Goal: Information Seeking & Learning: Learn about a topic

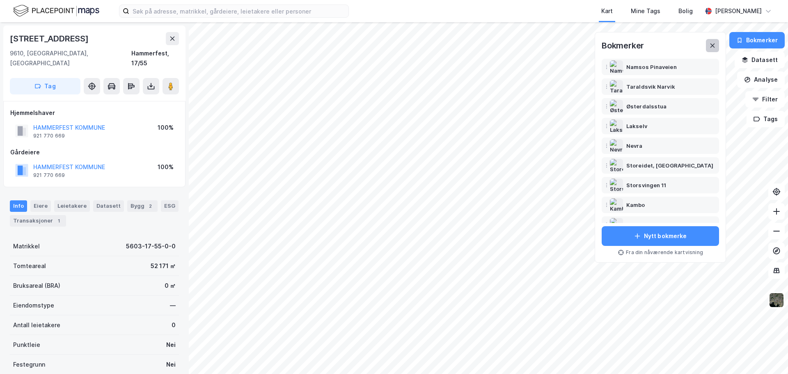
click at [709, 48] on button at bounding box center [712, 45] width 13 height 13
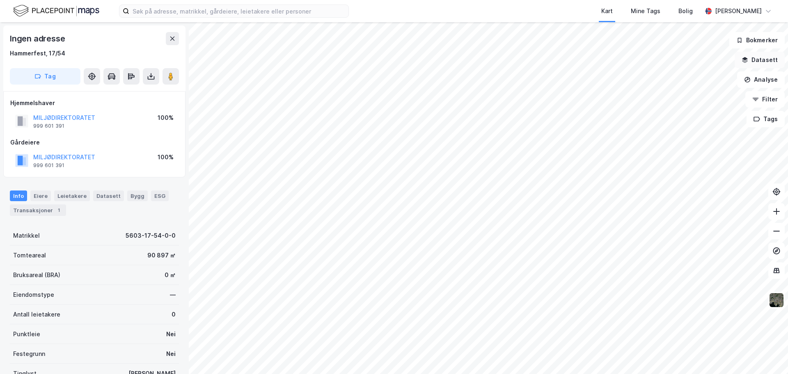
click at [767, 61] on button "Datasett" at bounding box center [760, 60] width 50 height 16
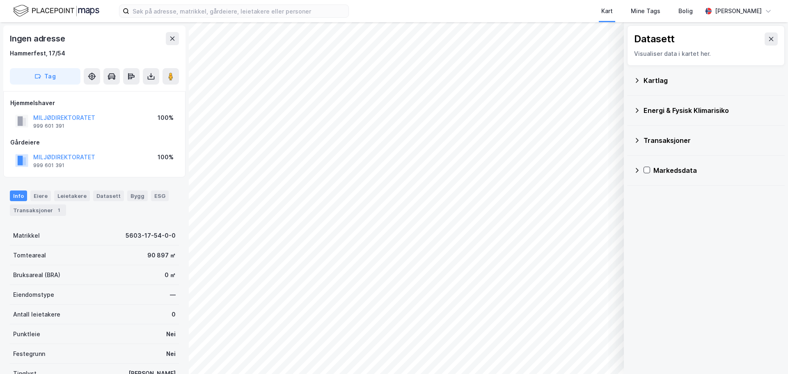
click at [668, 83] on div "Kartlag" at bounding box center [711, 81] width 135 height 10
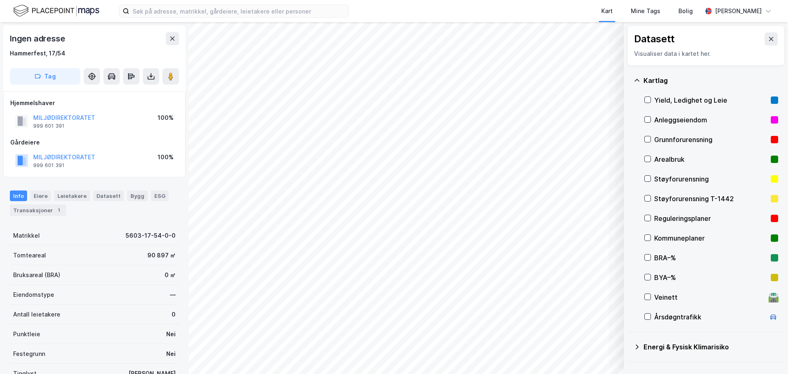
click at [680, 220] on div "Reguleringsplaner" at bounding box center [711, 219] width 113 height 10
click at [649, 220] on icon at bounding box center [648, 218] width 6 height 6
click at [769, 39] on icon at bounding box center [771, 39] width 5 height 4
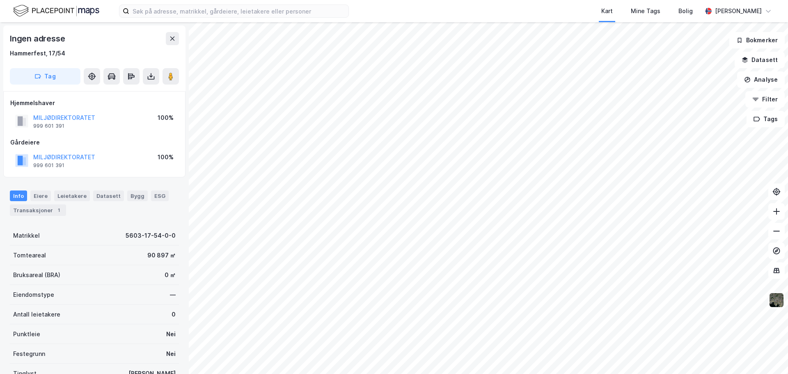
click at [775, 305] on img at bounding box center [777, 300] width 16 height 16
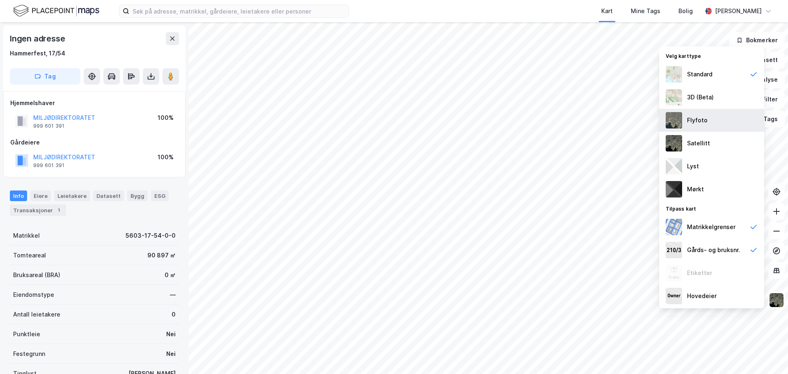
click at [703, 118] on div "Flyfoto" at bounding box center [697, 120] width 21 height 10
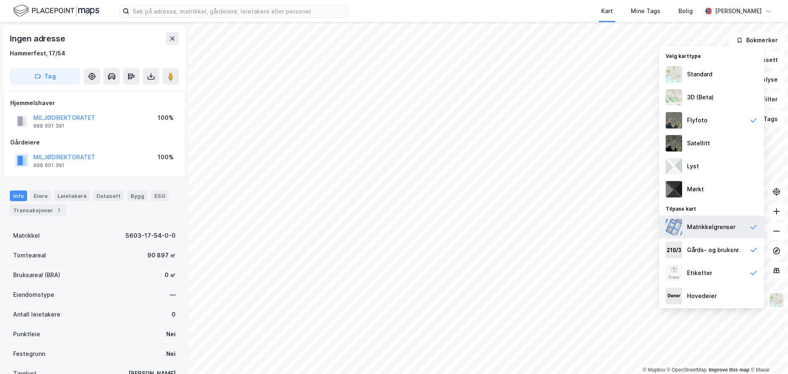
click at [738, 227] on div "Matrikkelgrenser" at bounding box center [711, 227] width 105 height 23
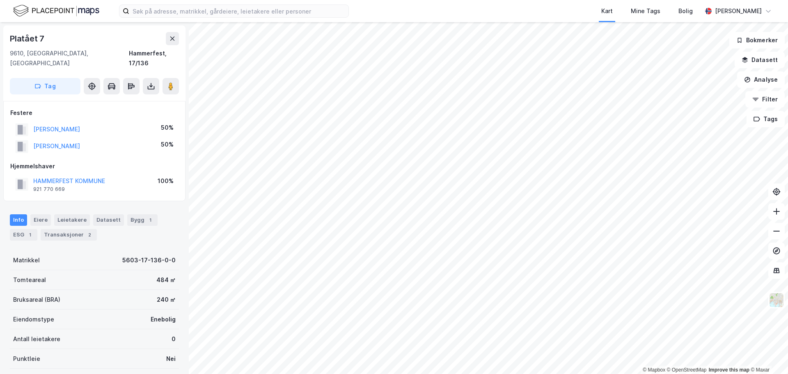
click at [504, 374] on html "Kart Mine Tags Bolig [PERSON_NAME] © Mapbox © OpenStreetMap Improve this map © …" at bounding box center [394, 187] width 788 height 374
click at [512, 374] on html "Kart Mine Tags Bolig [PERSON_NAME] © Mapbox © OpenStreetMap Improve this map © …" at bounding box center [394, 187] width 788 height 374
click at [776, 301] on img at bounding box center [777, 300] width 16 height 16
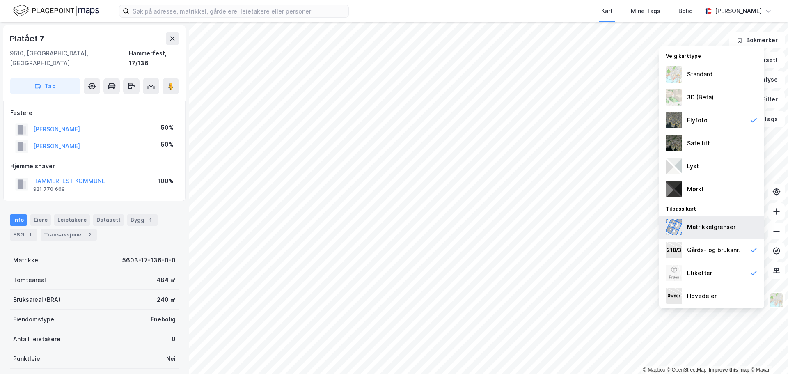
click at [716, 230] on div "Matrikkelgrenser" at bounding box center [711, 227] width 48 height 10
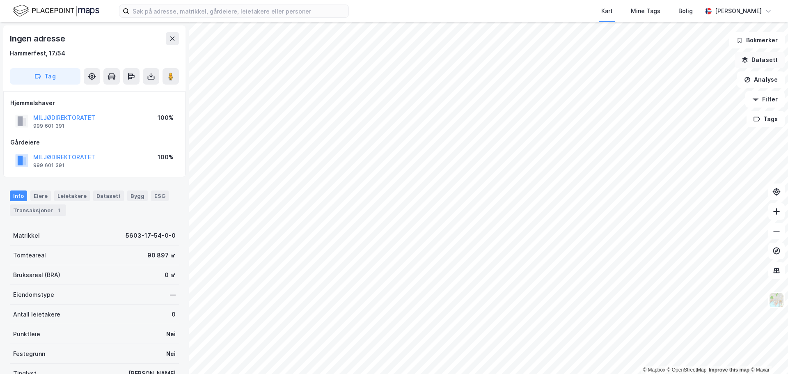
click at [765, 61] on button "Datasett" at bounding box center [760, 60] width 50 height 16
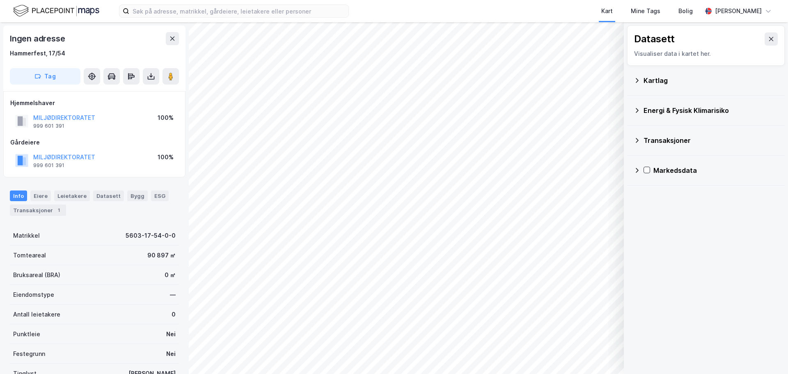
click at [655, 78] on div "Kartlag" at bounding box center [711, 81] width 135 height 10
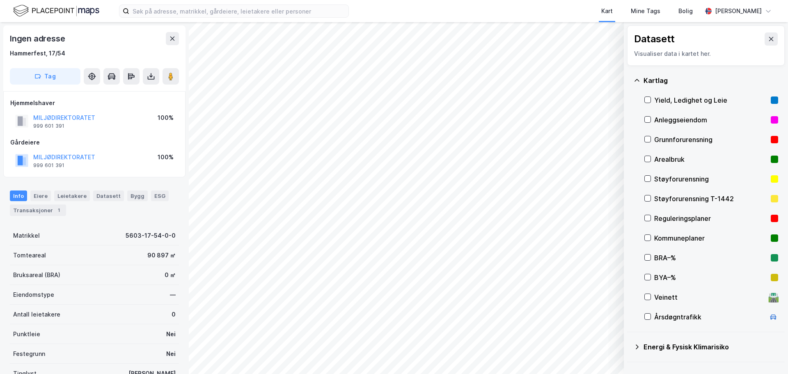
click at [672, 237] on div "Kommuneplaner" at bounding box center [711, 238] width 113 height 10
click at [669, 216] on div "Reguleringsplaner" at bounding box center [711, 219] width 113 height 10
click at [656, 237] on div "Kommuneplaner" at bounding box center [711, 238] width 113 height 10
click at [696, 239] on div "Kommuneplaner" at bounding box center [711, 238] width 113 height 10
click at [648, 215] on div at bounding box center [648, 218] width 7 height 7
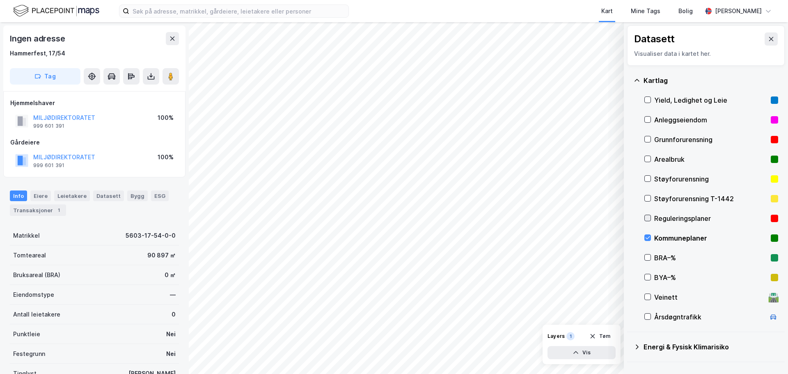
click at [647, 215] on div at bounding box center [648, 218] width 7 height 7
click at [768, 40] on icon at bounding box center [771, 39] width 7 height 7
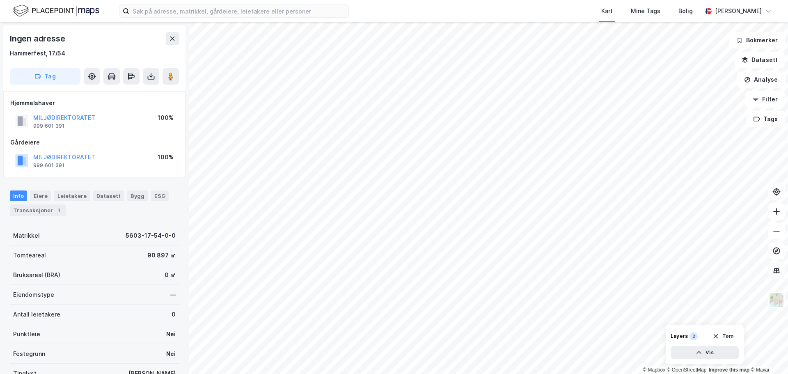
click at [774, 271] on icon at bounding box center [777, 270] width 8 height 8
click at [779, 302] on img at bounding box center [777, 300] width 16 height 16
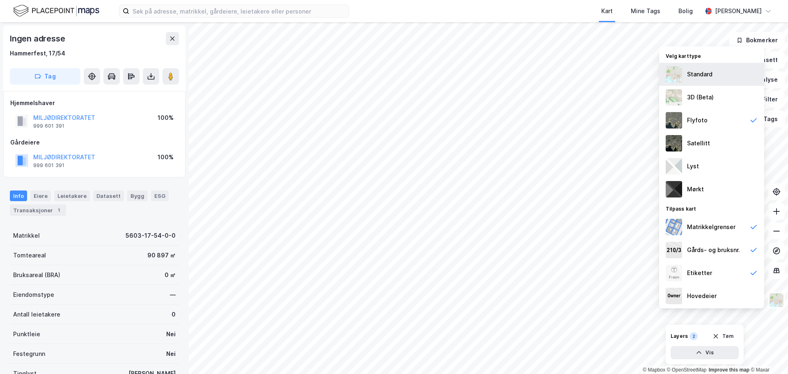
click at [707, 78] on div "Standard" at bounding box center [699, 74] width 25 height 10
click at [778, 302] on img at bounding box center [777, 300] width 16 height 16
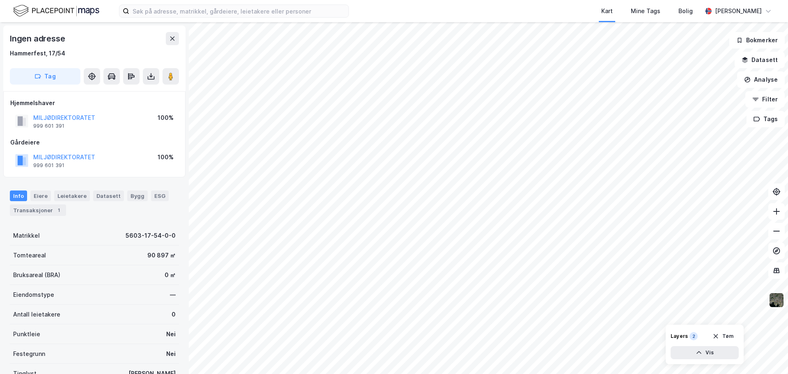
click at [778, 302] on img at bounding box center [777, 300] width 16 height 16
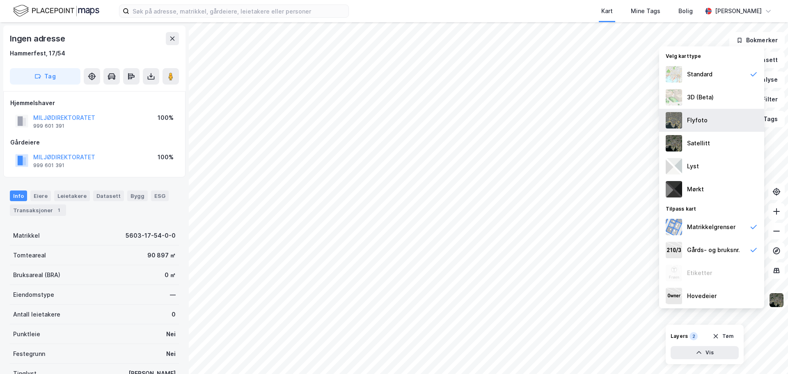
click at [673, 126] on img at bounding box center [674, 120] width 16 height 16
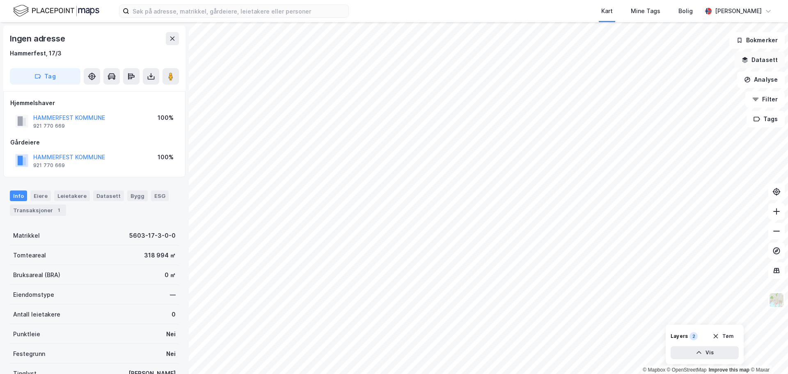
click at [757, 64] on button "Datasett" at bounding box center [760, 60] width 50 height 16
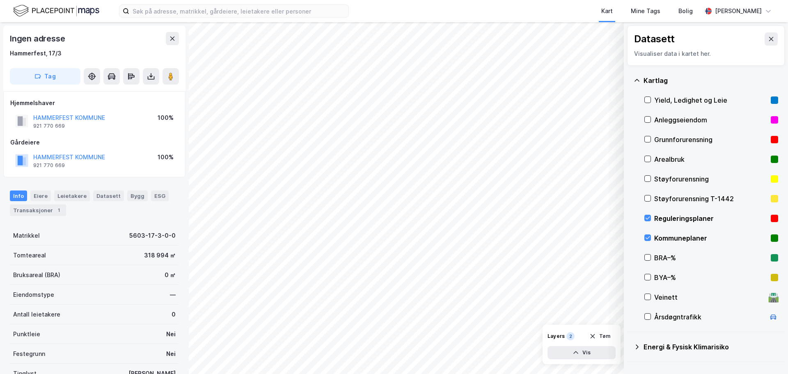
click at [672, 217] on div "Reguleringsplaner" at bounding box center [711, 219] width 113 height 10
click at [456, 374] on html "Kart Mine Tags Bolig [PERSON_NAME] © Mapbox © OpenStreetMap Improve this map © …" at bounding box center [394, 187] width 788 height 374
click at [768, 42] on button at bounding box center [771, 38] width 13 height 13
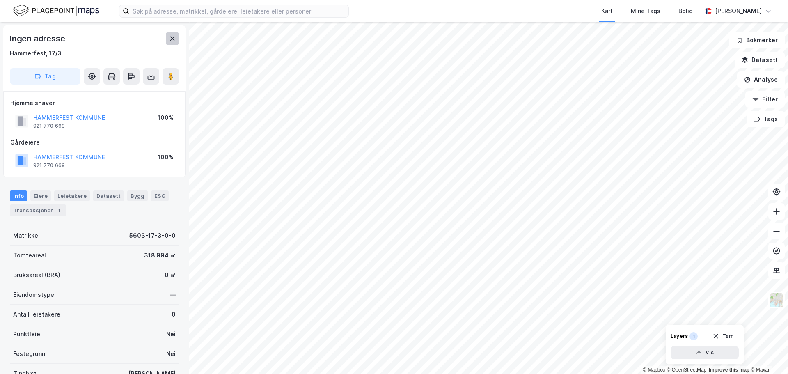
click at [170, 39] on icon at bounding box center [172, 38] width 7 height 7
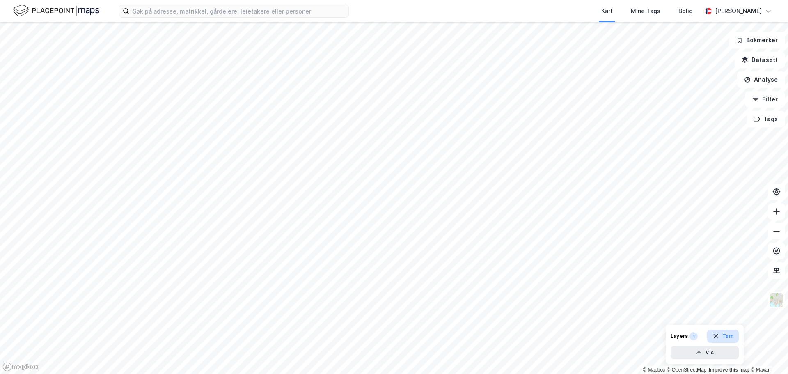
click at [728, 337] on button "Tøm" at bounding box center [723, 336] width 32 height 13
click at [779, 234] on icon at bounding box center [777, 231] width 8 height 8
click at [781, 303] on img at bounding box center [777, 300] width 16 height 16
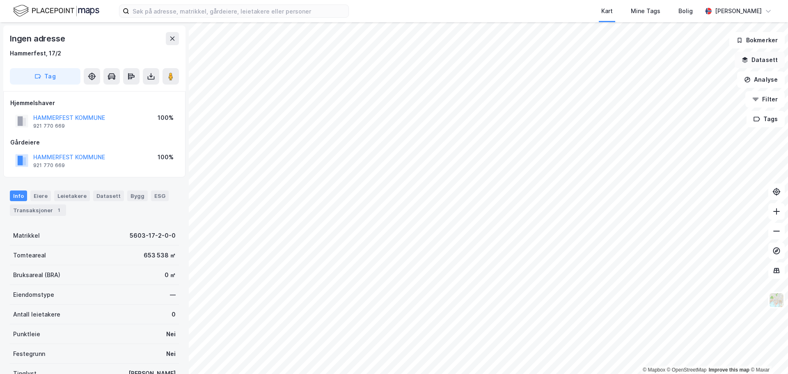
click at [763, 61] on button "Datasett" at bounding box center [760, 60] width 50 height 16
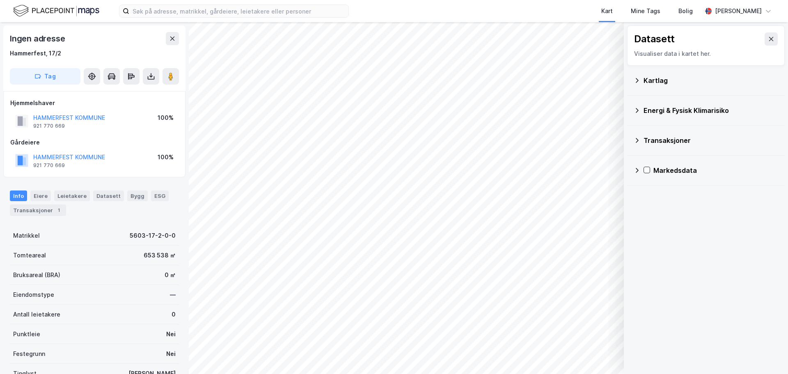
click at [652, 84] on div "Kartlag" at bounding box center [711, 81] width 135 height 10
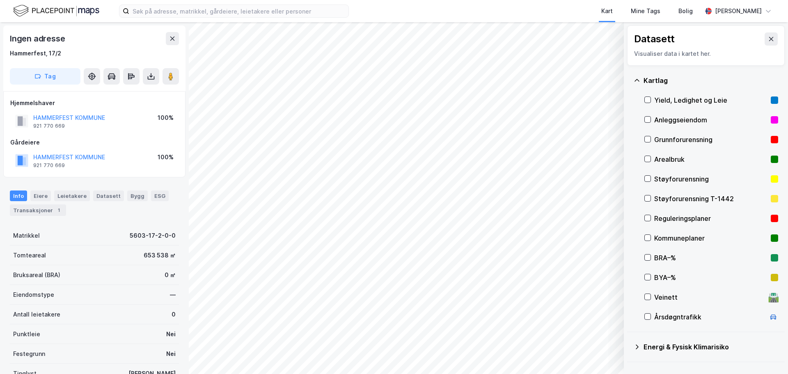
click at [678, 223] on div "Reguleringsplaner" at bounding box center [711, 219] width 113 height 10
click at [676, 238] on div "Kommuneplaner" at bounding box center [711, 238] width 113 height 10
click at [675, 240] on div "Kommuneplaner" at bounding box center [711, 238] width 113 height 10
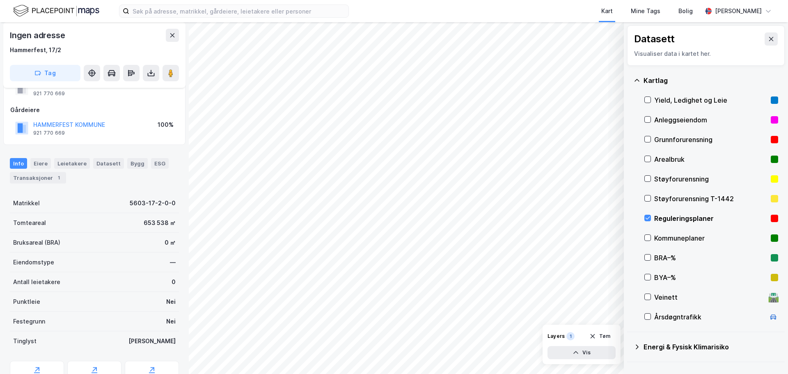
scroll to position [72, 0]
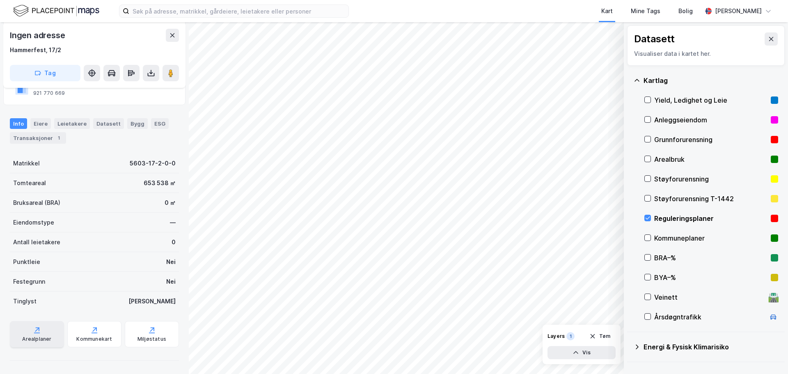
click at [37, 337] on div "Arealplaner" at bounding box center [36, 339] width 29 height 7
click at [36, 336] on div "Arealplaner" at bounding box center [36, 339] width 29 height 7
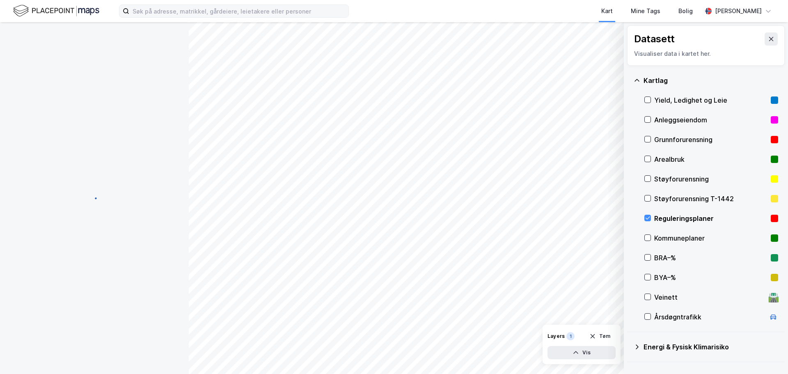
scroll to position [72, 0]
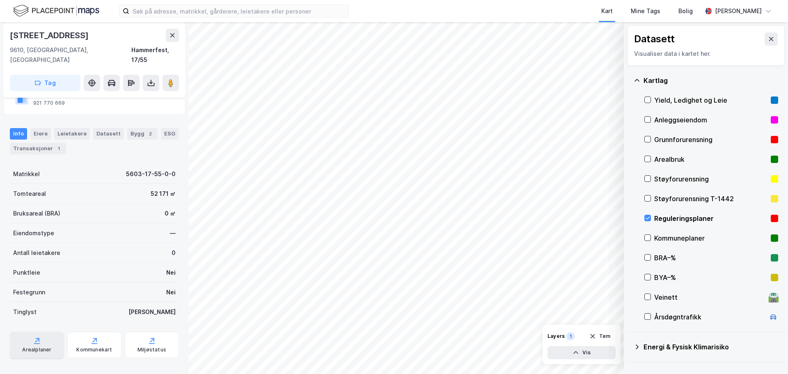
click at [42, 336] on div "Arealplaner" at bounding box center [37, 345] width 54 height 26
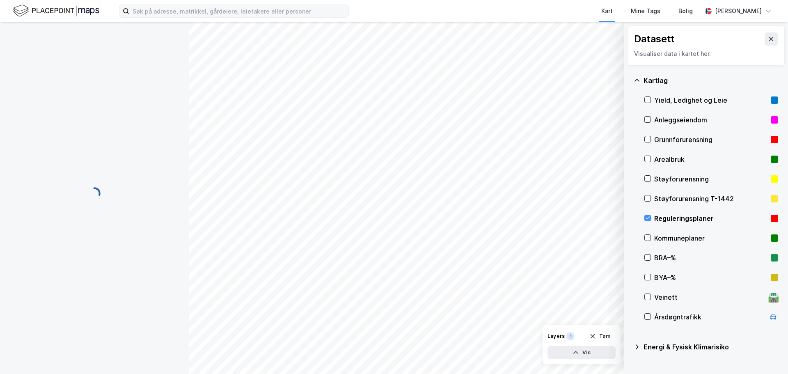
scroll to position [72, 0]
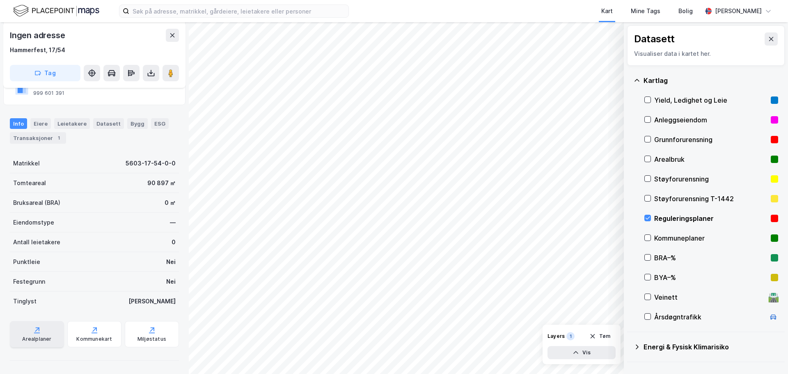
click at [38, 335] on div "Arealplaner" at bounding box center [37, 334] width 54 height 26
click at [90, 332] on icon at bounding box center [94, 330] width 8 height 8
